Goal: Complete application form: Complete application form

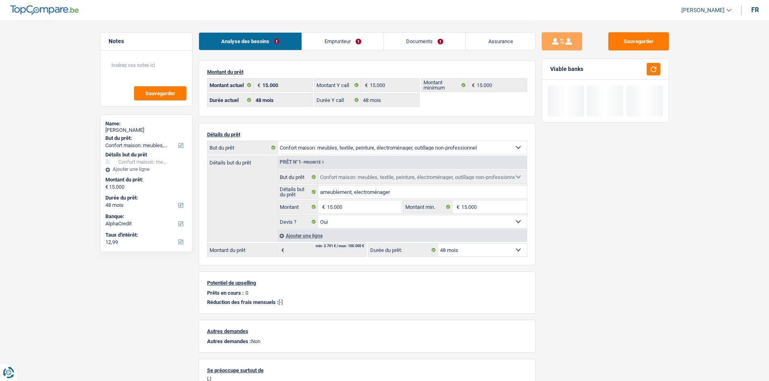
select select "household"
select select "48"
select select "alphacredit"
click at [490, 38] on link "Assurance" at bounding box center [500, 41] width 69 height 17
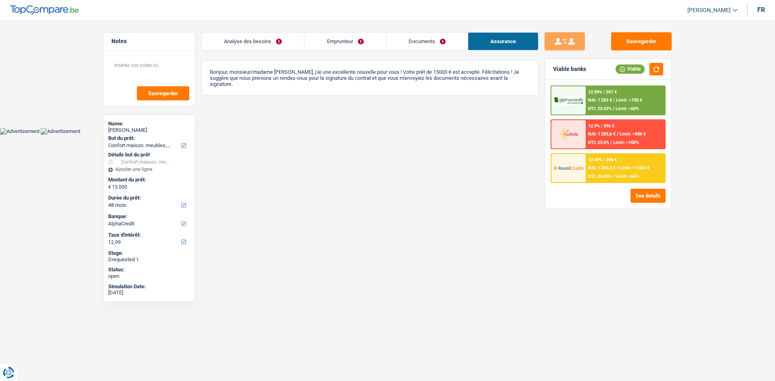
click at [425, 42] on link "Documents" at bounding box center [427, 41] width 82 height 17
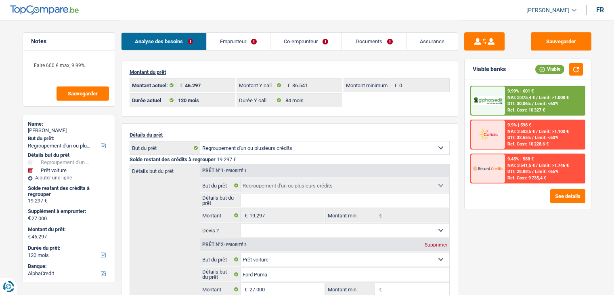
select select "refinancing"
select select "car"
select select "120"
select select "alphacredit"
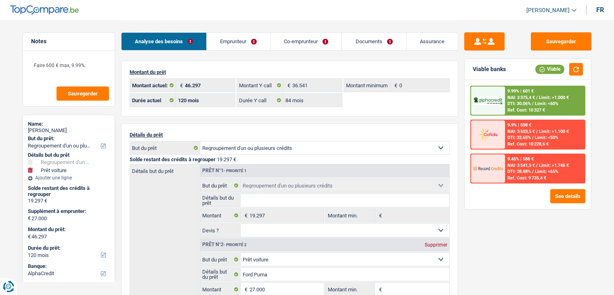
select select "120"
select select "84"
select select "refinancing"
select select "car"
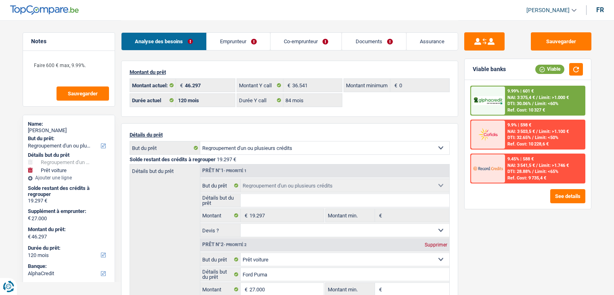
select select "yes"
select select "120"
click at [245, 45] on link "Emprunteur" at bounding box center [238, 41] width 63 height 17
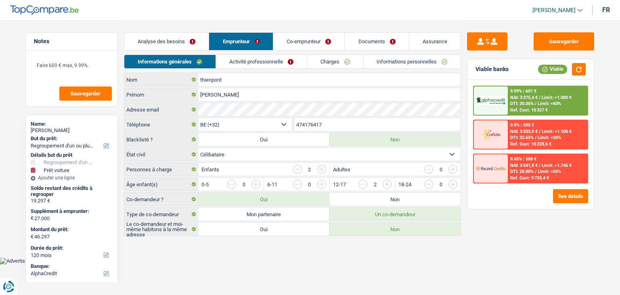
click at [247, 61] on link "Activité professionnelle" at bounding box center [261, 61] width 91 height 13
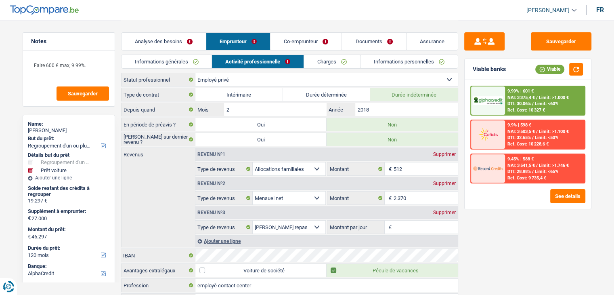
click at [315, 63] on link "Charges" at bounding box center [332, 61] width 56 height 13
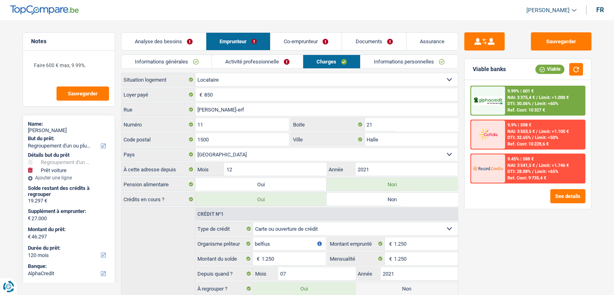
click at [313, 42] on link "Co-emprunteur" at bounding box center [305, 41] width 71 height 17
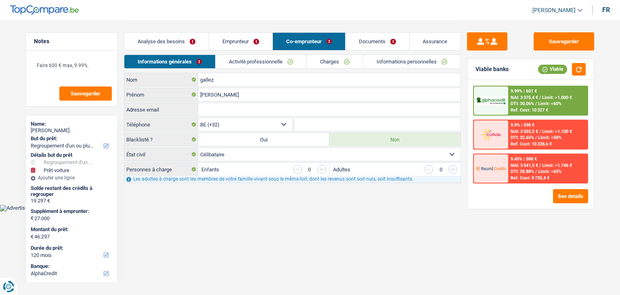
click at [291, 63] on link "Activité professionnelle" at bounding box center [261, 61] width 91 height 13
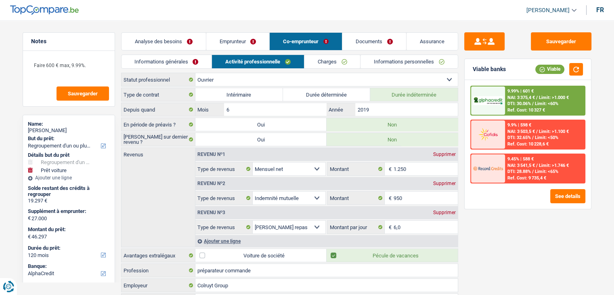
click at [345, 67] on link "Charges" at bounding box center [332, 61] width 56 height 13
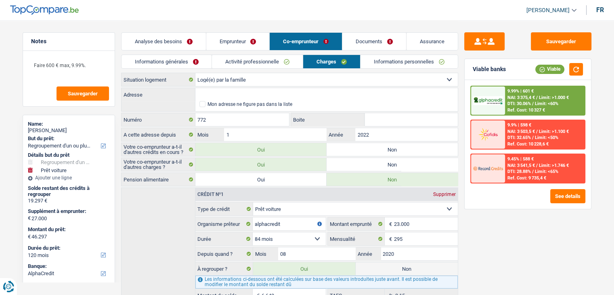
click at [396, 52] on div "Analyse des besoins Emprunteur Co-emprunteur Documents Assurance" at bounding box center [289, 37] width 337 height 34
click at [397, 58] on link "Informations personnelles" at bounding box center [408, 61] width 97 height 13
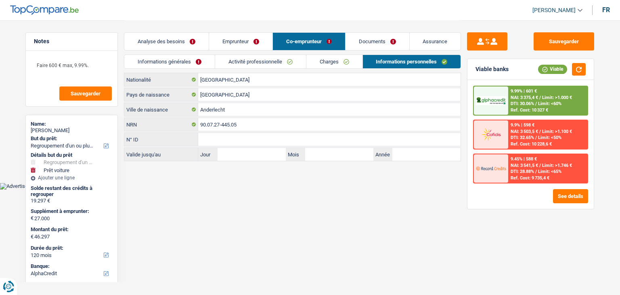
drag, startPoint x: 375, startPoint y: 38, endPoint x: 376, endPoint y: 42, distance: 4.1
click at [375, 38] on link "Documents" at bounding box center [377, 41] width 64 height 17
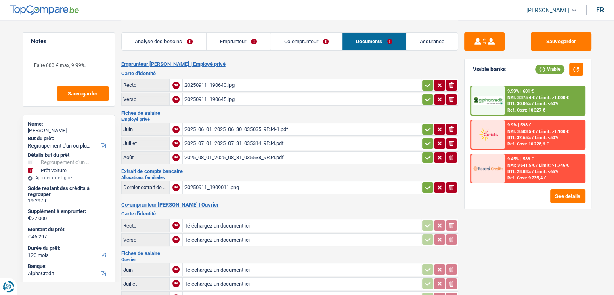
click at [239, 41] on link "Emprunteur" at bounding box center [239, 41] width 64 height 17
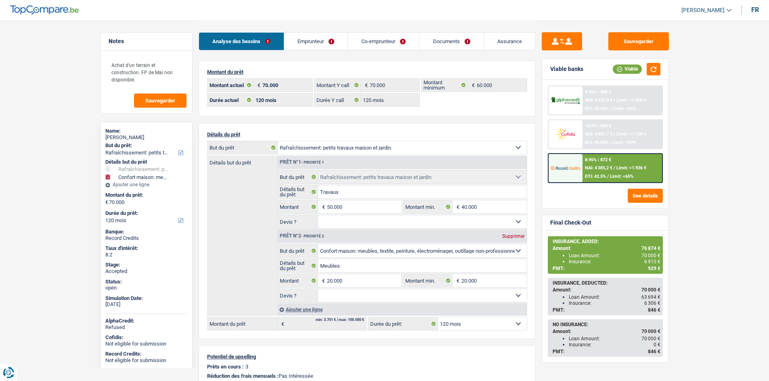
select select "houseOrGarden"
select select "household"
select select "120"
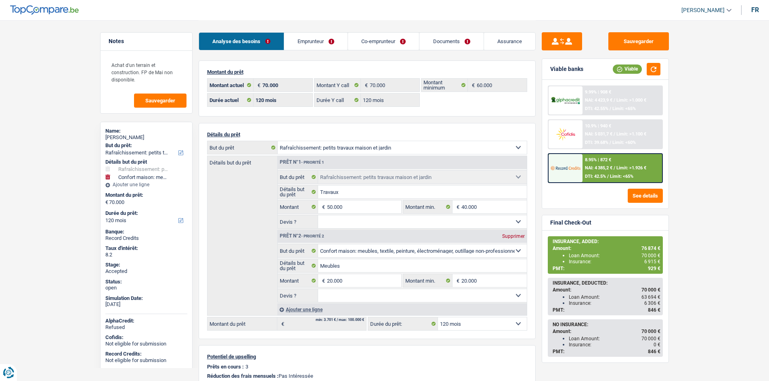
select select "120"
select select "houseOrGarden"
select select "household"
select select "120"
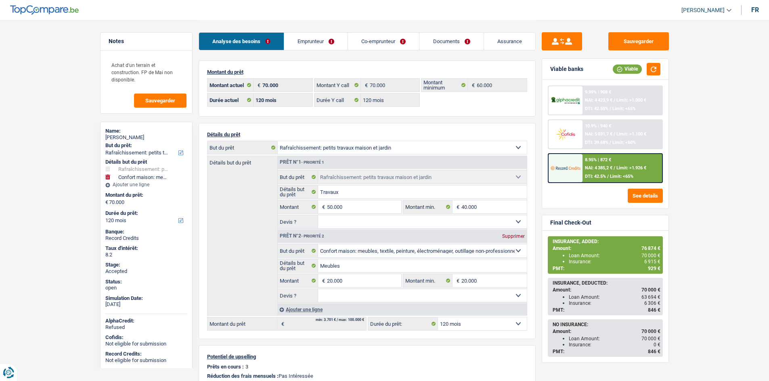
click at [469, 44] on link "Documents" at bounding box center [451, 41] width 64 height 17
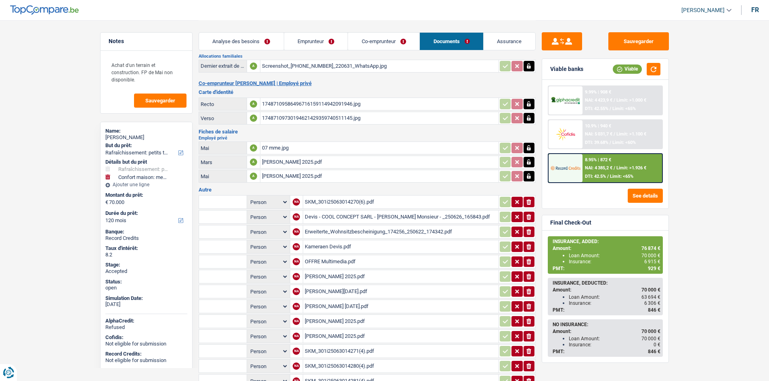
scroll to position [198, 0]
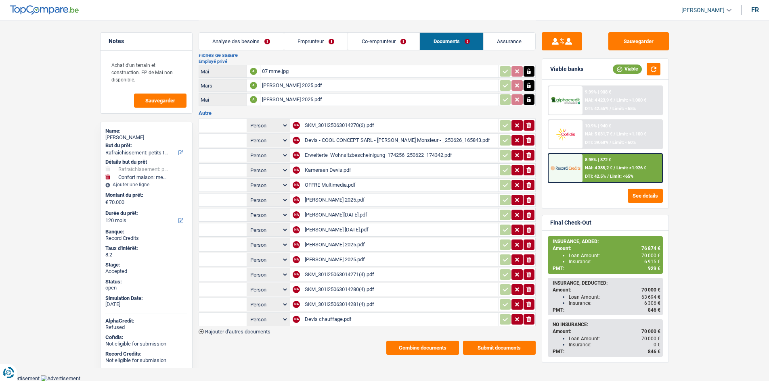
click at [318, 278] on div "SKM_301i25063014271(4).pdf" at bounding box center [401, 275] width 192 height 12
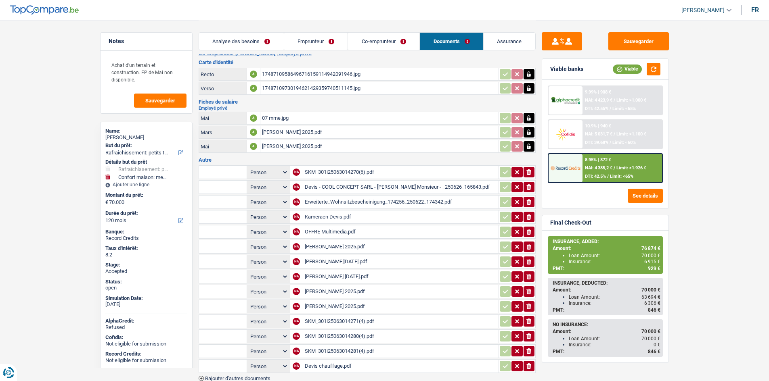
scroll to position [36, 0]
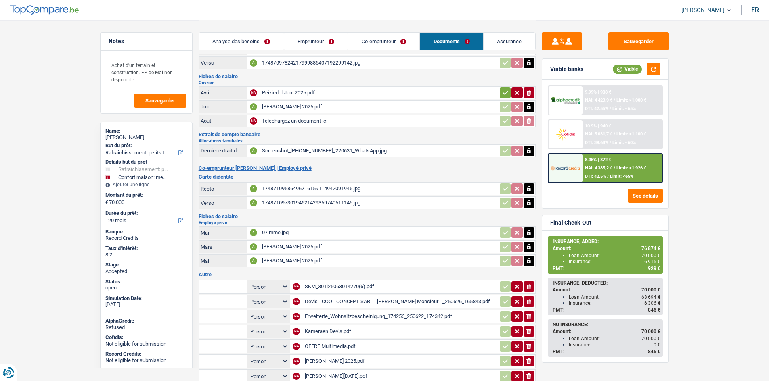
click at [292, 263] on div "Nathalie Abrëll 2025.pdf" at bounding box center [379, 261] width 235 height 12
click at [272, 111] on div "Mike Juli 2025.pdf" at bounding box center [379, 107] width 235 height 12
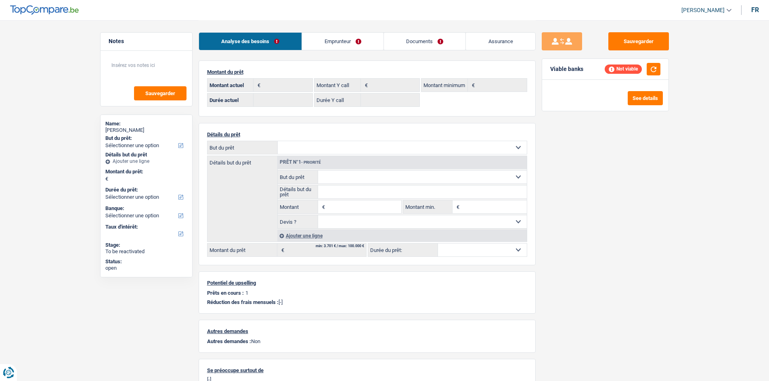
select select "liveWithParents"
select select "BE"
select select "personalLoan"
select select "loanRepayment"
select select "72"
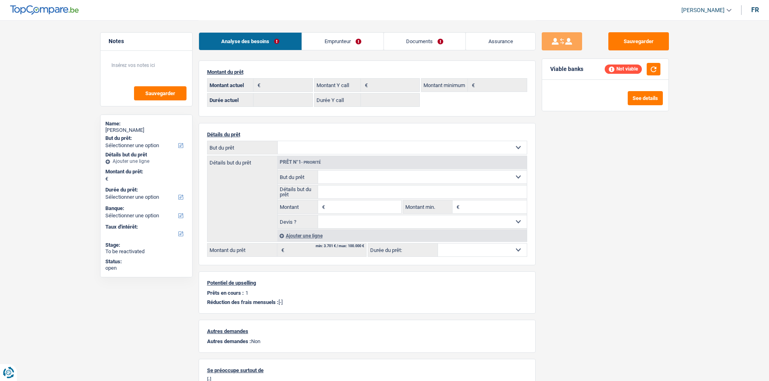
click at [362, 38] on link "Emprunteur" at bounding box center [343, 41] width 82 height 17
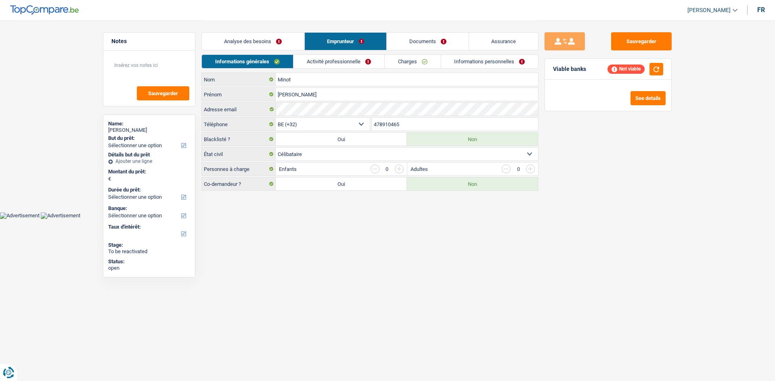
click at [403, 61] on link "Charges" at bounding box center [413, 61] width 56 height 13
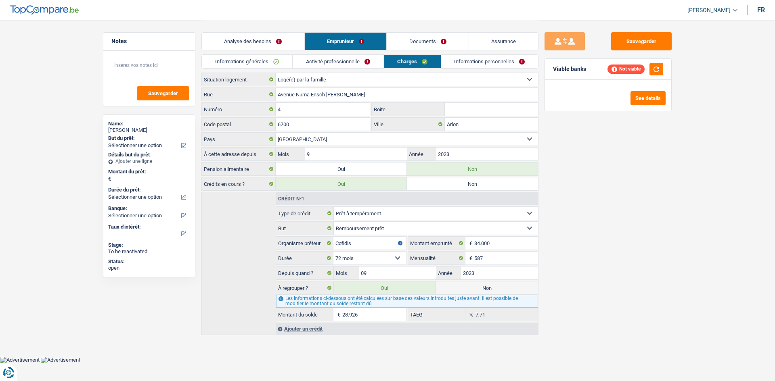
click at [598, 209] on div "Sauvegarder Viable banks Not viable See details" at bounding box center [607, 200] width 139 height 336
click at [622, 248] on div "Sauvegarder Viable banks Not viable See details" at bounding box center [607, 200] width 139 height 336
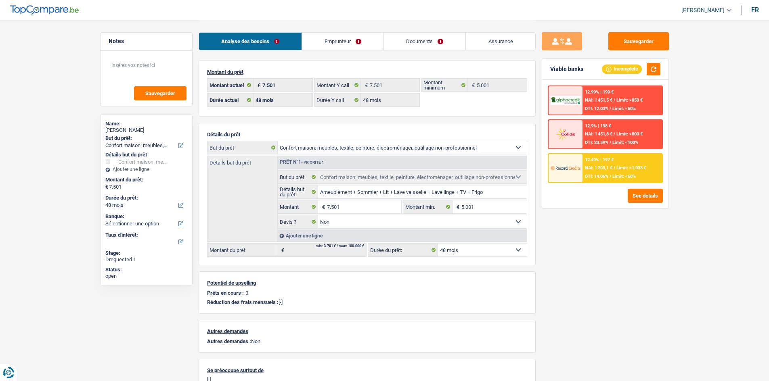
select select "household"
select select "48"
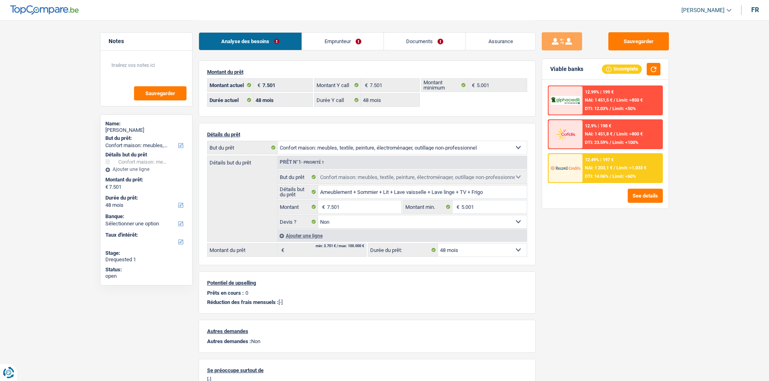
select select "household"
select select "false"
select select "48"
select select "mutuality"
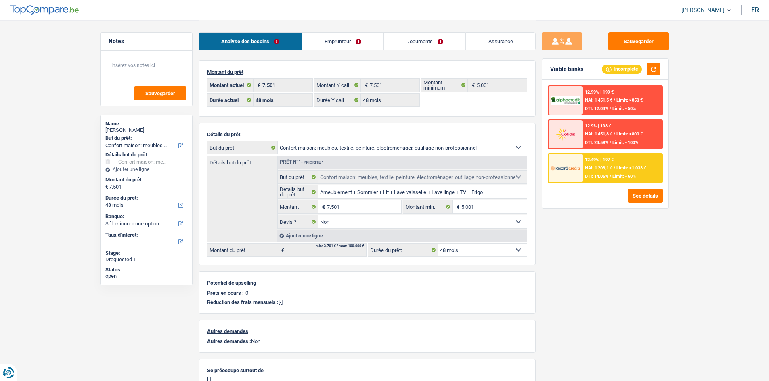
select select "familyAllowances"
select select "mutualityIndemnity"
click at [340, 41] on link "Emprunteur" at bounding box center [343, 41] width 82 height 17
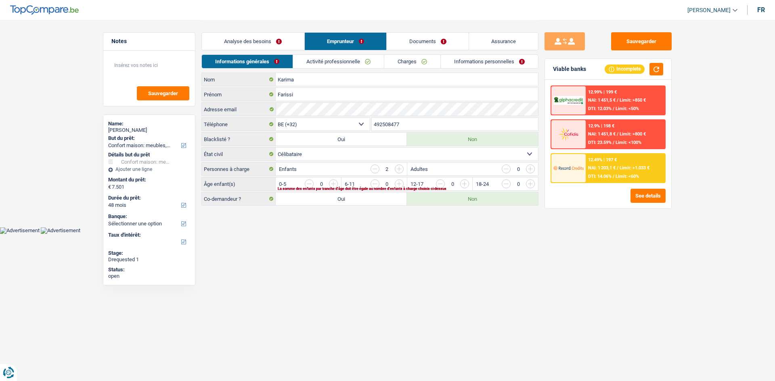
click at [341, 55] on link "Activité professionnelle" at bounding box center [338, 61] width 91 height 13
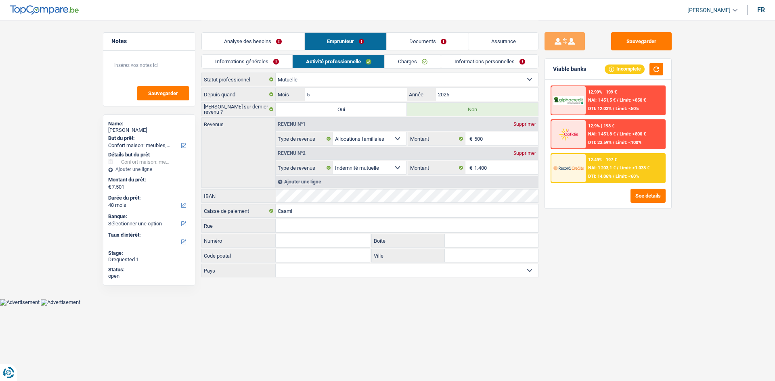
click at [404, 59] on link "Charges" at bounding box center [413, 61] width 56 height 13
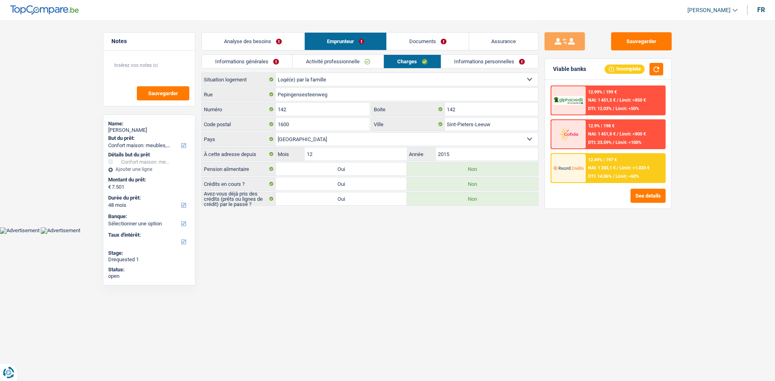
click at [363, 67] on link "Activité professionnelle" at bounding box center [338, 61] width 91 height 13
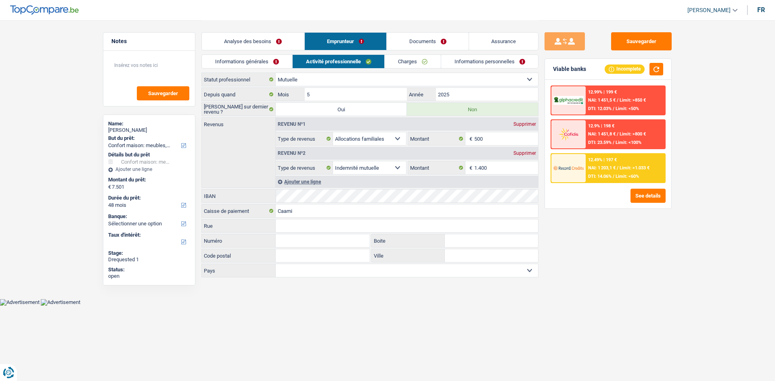
click at [409, 63] on link "Charges" at bounding box center [413, 61] width 56 height 13
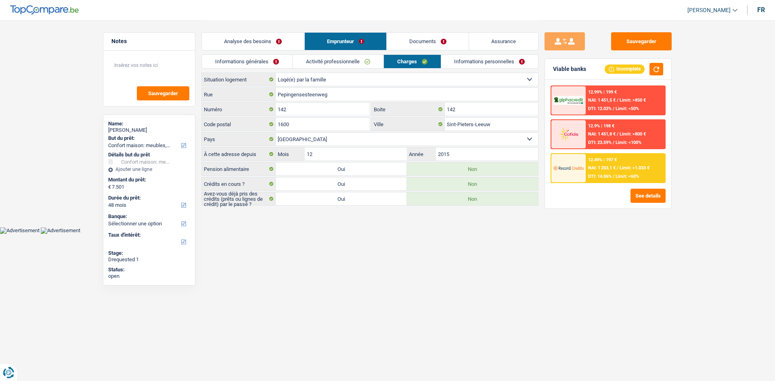
click at [463, 62] on link "Informations personnelles" at bounding box center [489, 61] width 97 height 13
